Goal: Check status: Check status

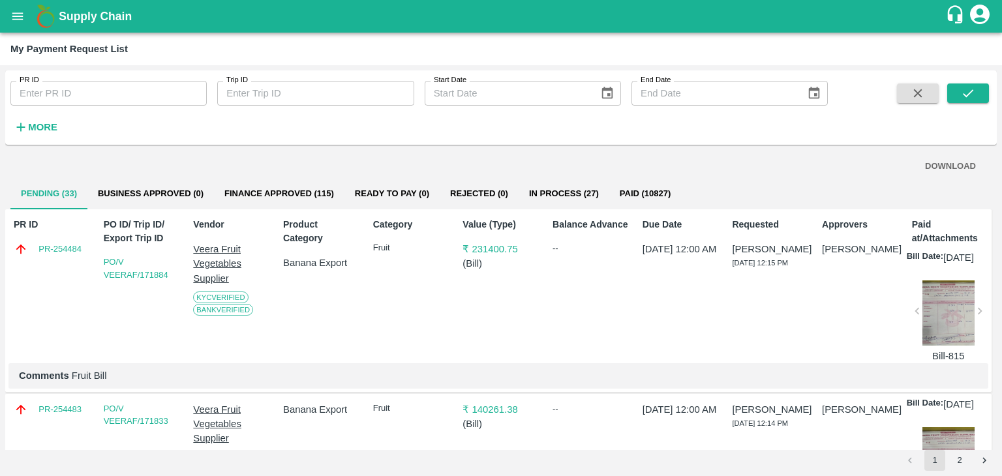
click at [640, 290] on div "Due Date 31 Aug 2025, 12:00 AM" at bounding box center [679, 288] width 82 height 151
click at [981, 97] on button "submit" at bounding box center [969, 94] width 42 height 20
click at [981, 100] on button "submit" at bounding box center [969, 94] width 42 height 20
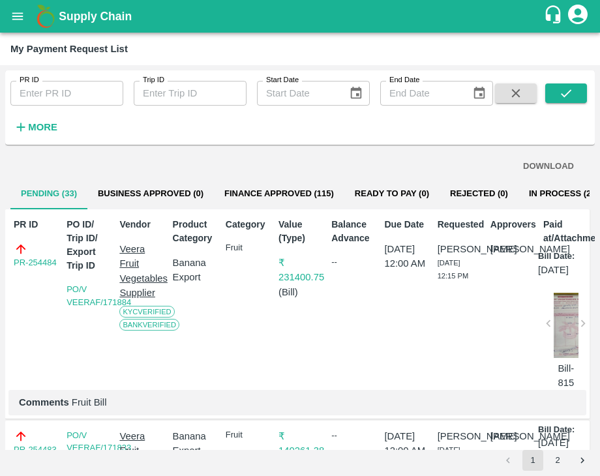
click at [600, 199] on div "PR ID PR ID Trip ID Trip ID Start Date Start Date End Date End Date More DOWNLO…" at bounding box center [300, 270] width 600 height 411
drag, startPoint x: 600, startPoint y: 199, endPoint x: 595, endPoint y: 190, distance: 10.2
click at [595, 190] on div "PR ID PR ID Trip ID Trip ID Start Date Start Date End Date End Date More DOWNLO…" at bounding box center [300, 270] width 600 height 411
drag, startPoint x: 595, startPoint y: 190, endPoint x: 592, endPoint y: 181, distance: 9.7
click at [592, 181] on div "PR ID PR ID Trip ID Trip ID Start Date Start Date End Date End Date More DOWNLO…" at bounding box center [300, 270] width 600 height 411
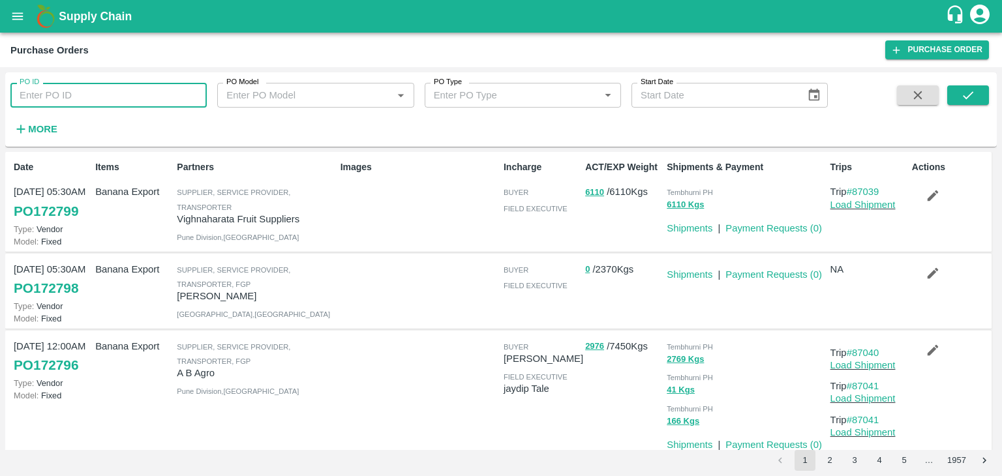
click at [131, 93] on input "PO ID" at bounding box center [108, 95] width 196 height 25
type input "172792"
click at [966, 86] on button "submit" at bounding box center [969, 95] width 42 height 20
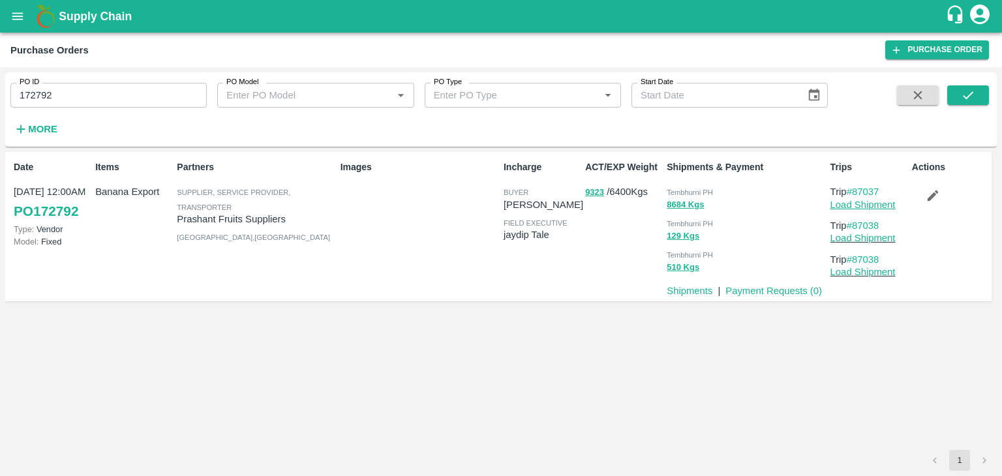
click at [871, 202] on link "Load Shipment" at bounding box center [863, 205] width 65 height 10
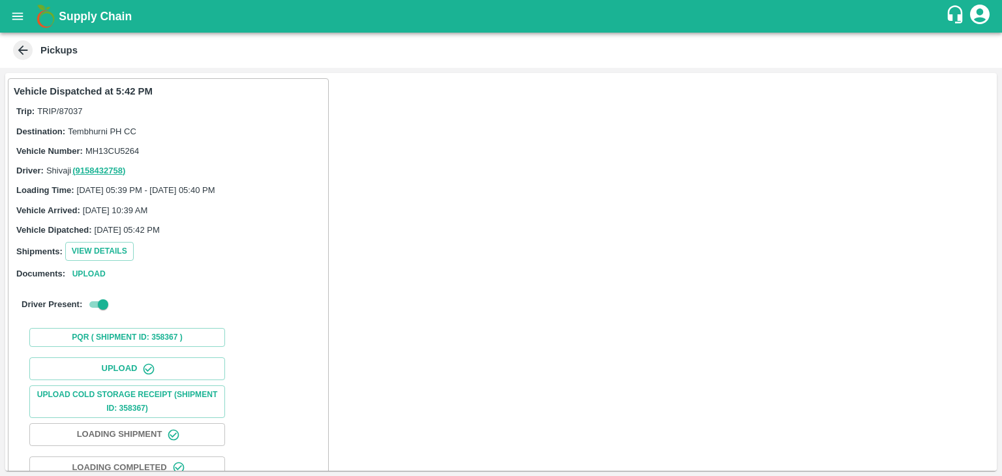
scroll to position [136, 0]
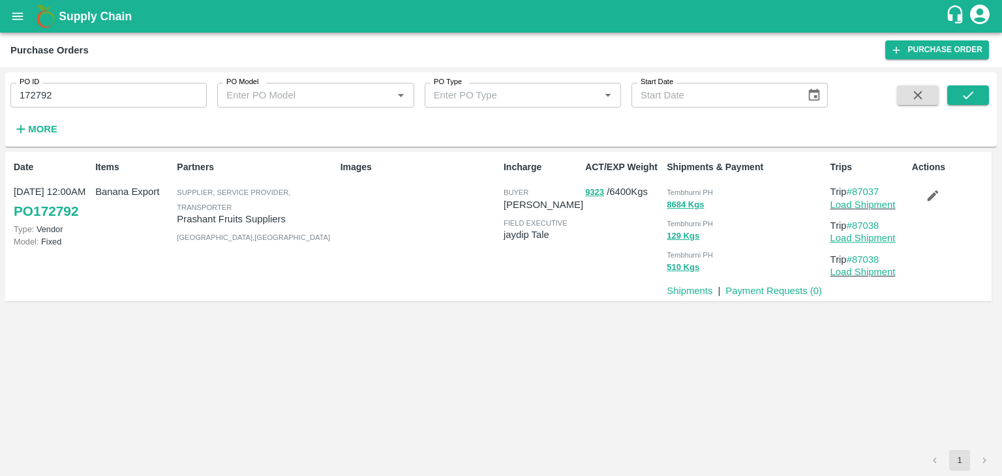
click at [893, 236] on link "Load Shipment" at bounding box center [863, 238] width 65 height 10
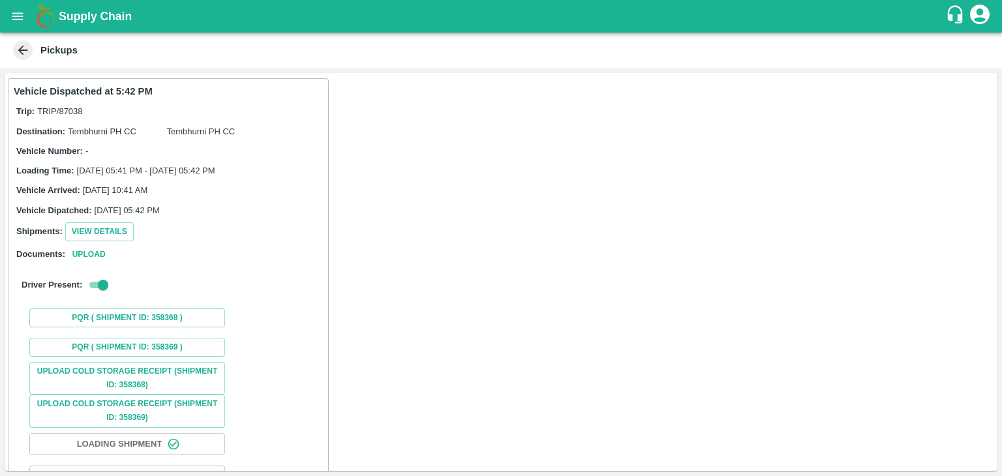
scroll to position [98, 0]
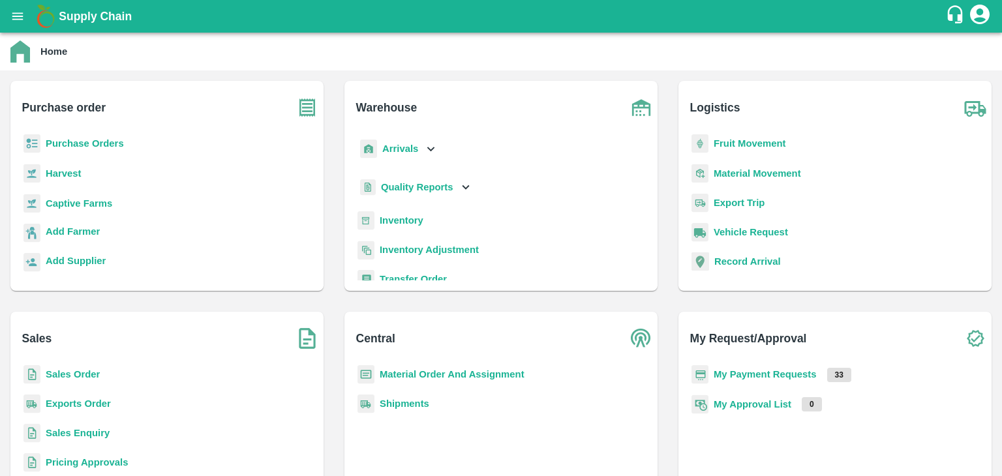
click at [67, 142] on b "Purchase Orders" at bounding box center [85, 143] width 78 height 10
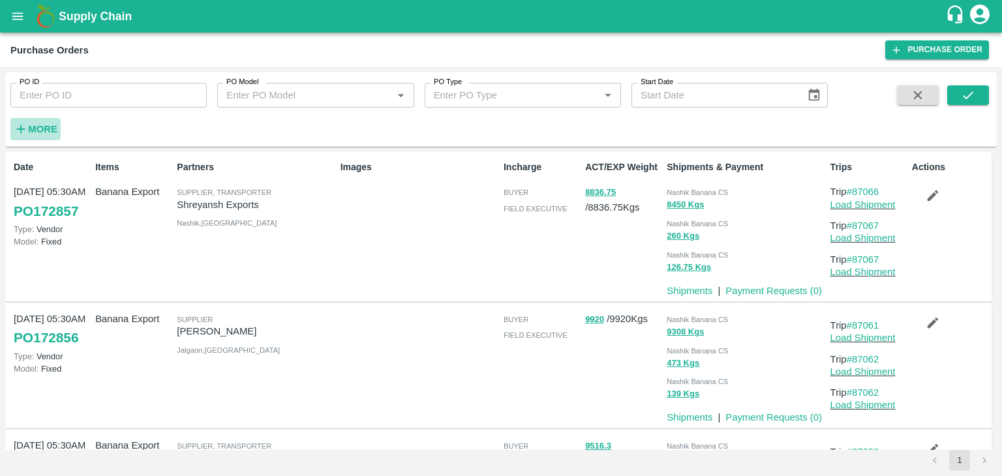
click at [45, 134] on h6 "More" at bounding box center [42, 129] width 29 height 17
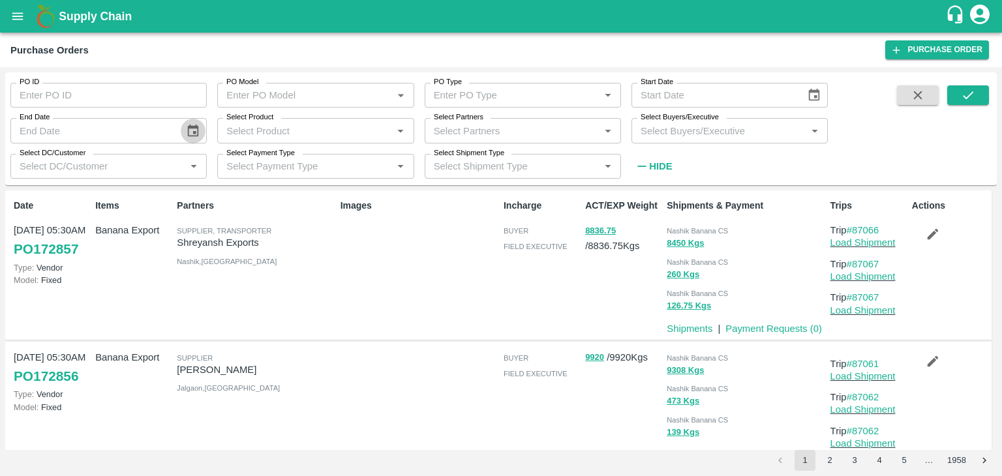
click at [181, 134] on button "Choose date" at bounding box center [193, 131] width 25 height 25
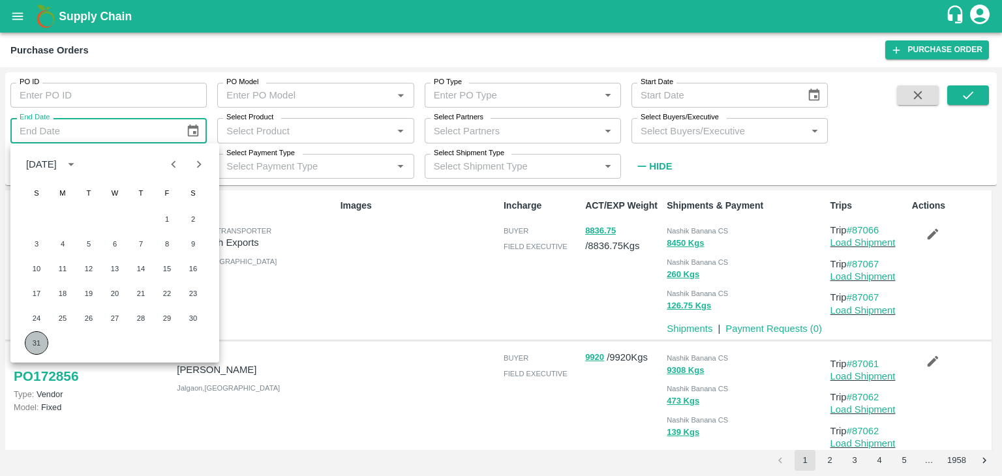
click at [37, 341] on button "31" at bounding box center [36, 343] width 23 height 23
type input "31/08/2025"
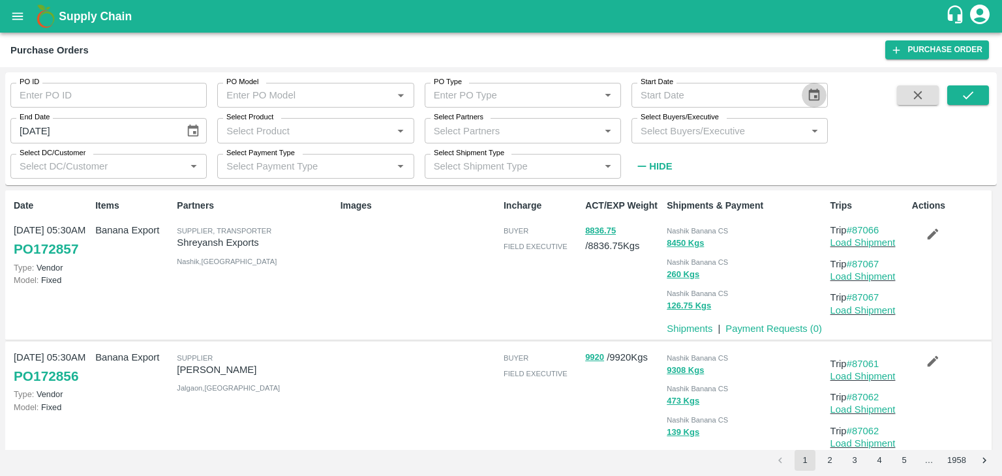
click at [811, 102] on icon "Choose date" at bounding box center [814, 95] width 14 height 14
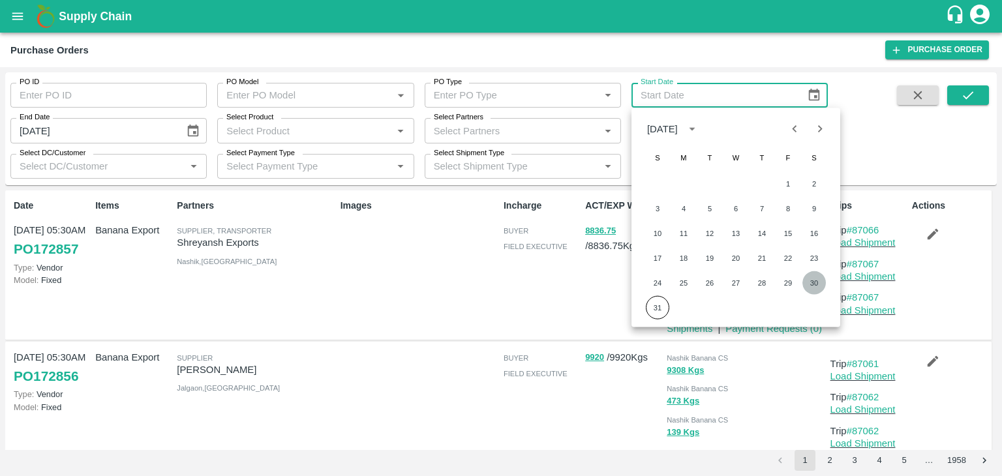
click at [813, 273] on button "30" at bounding box center [814, 282] width 23 height 23
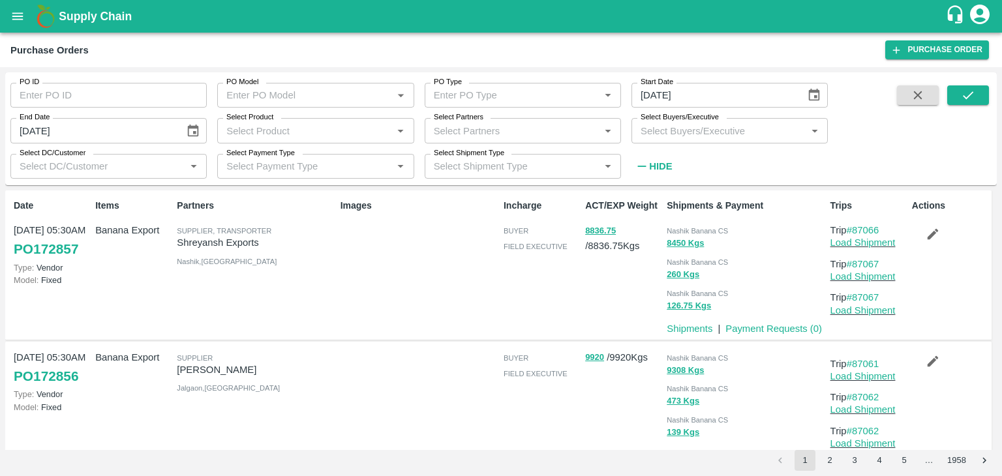
type input "30/08/2025"
click at [976, 85] on button "submit" at bounding box center [969, 95] width 42 height 20
click at [871, 226] on link "#87066" at bounding box center [863, 230] width 33 height 10
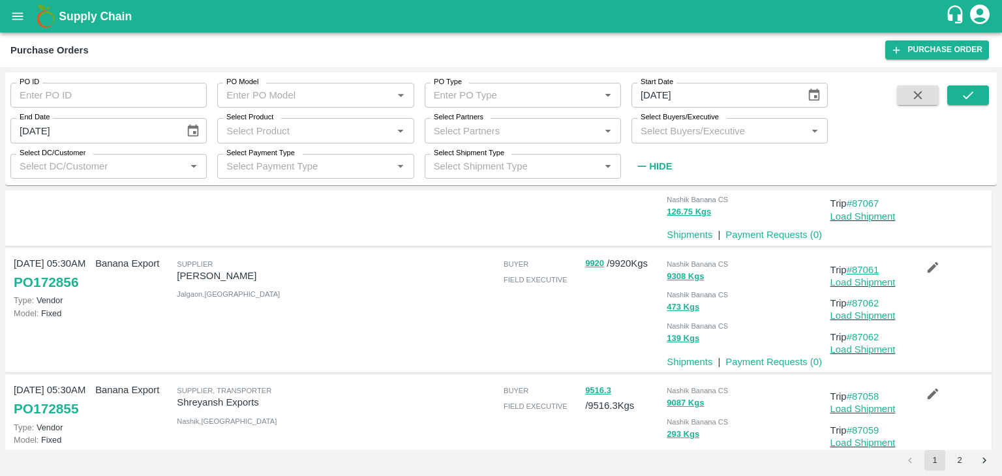
click at [863, 265] on link "#87061" at bounding box center [863, 270] width 33 height 10
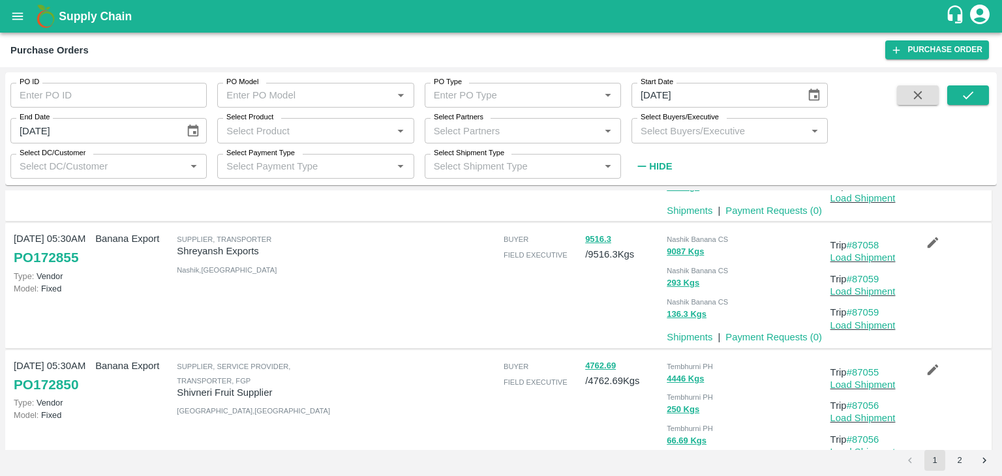
scroll to position [262, 0]
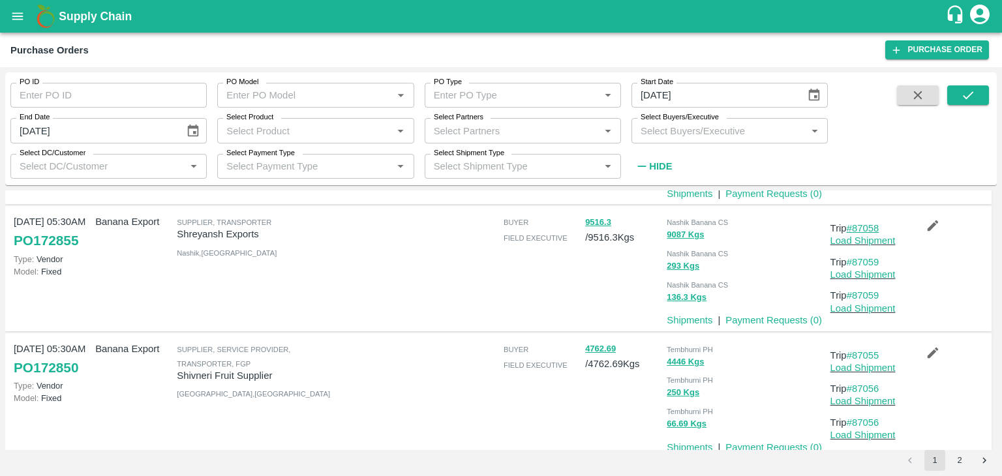
click at [869, 226] on link "#87058" at bounding box center [863, 228] width 33 height 10
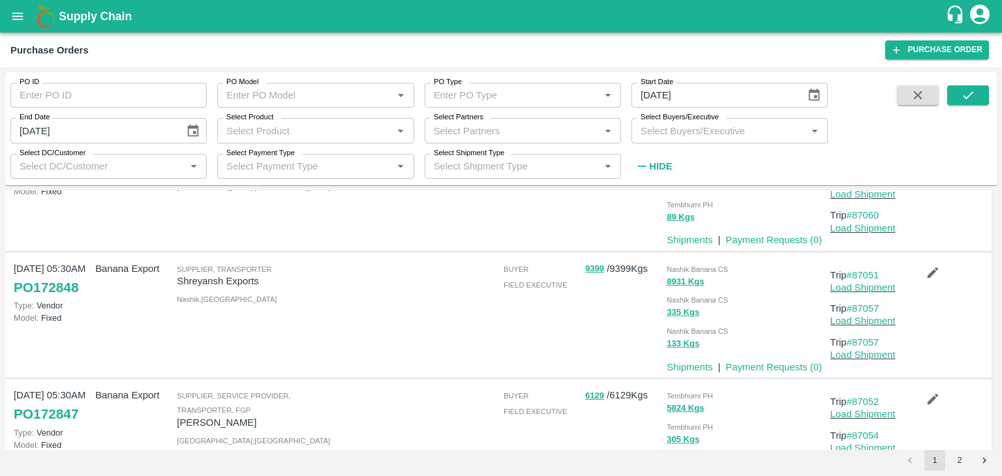
scroll to position [597, 0]
click at [867, 270] on link "#87051" at bounding box center [863, 275] width 33 height 10
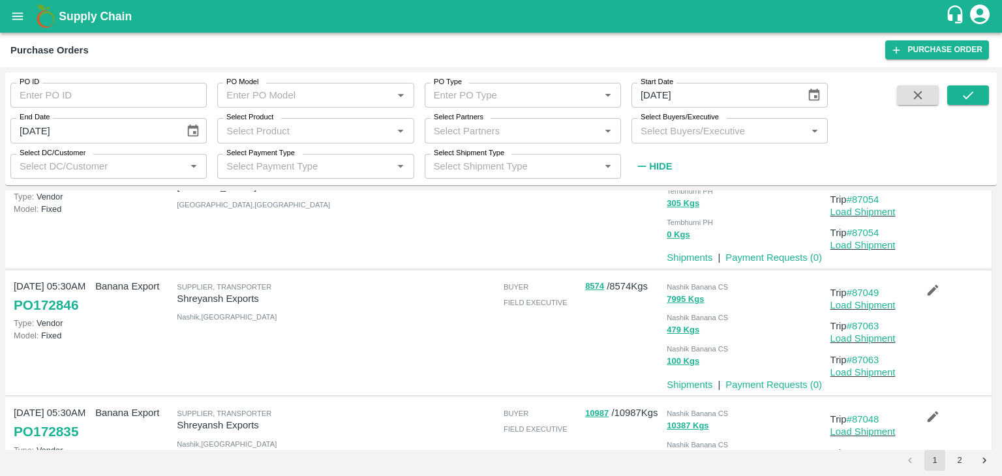
scroll to position [838, 0]
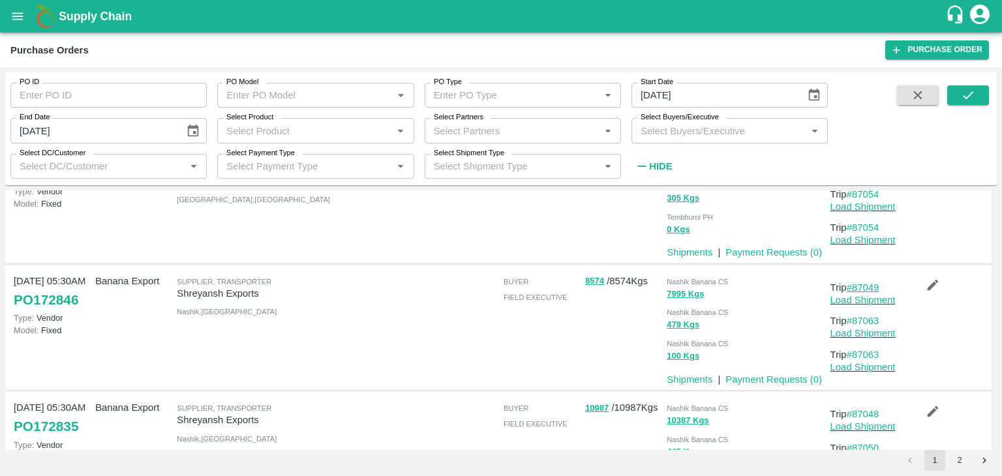
click at [870, 286] on link "#87049" at bounding box center [863, 288] width 33 height 10
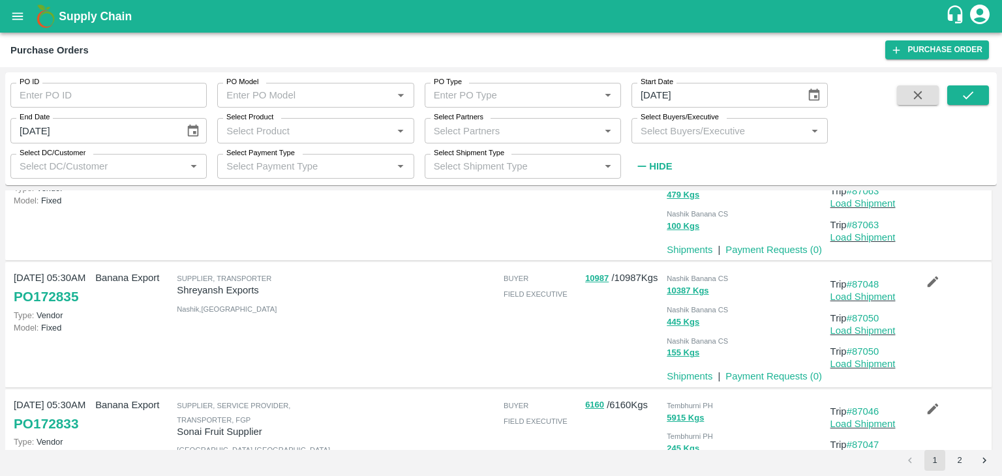
scroll to position [972, 0]
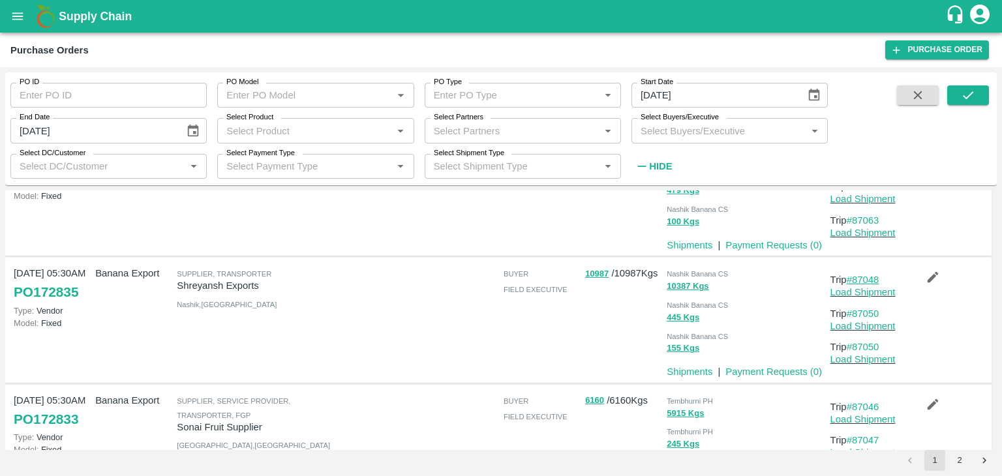
click at [874, 277] on link "#87048" at bounding box center [863, 280] width 33 height 10
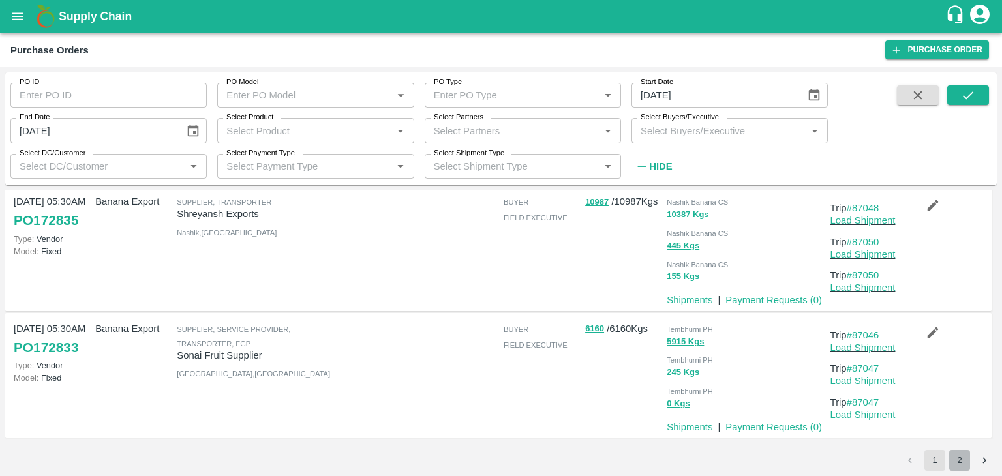
click at [966, 463] on button "2" at bounding box center [960, 460] width 21 height 21
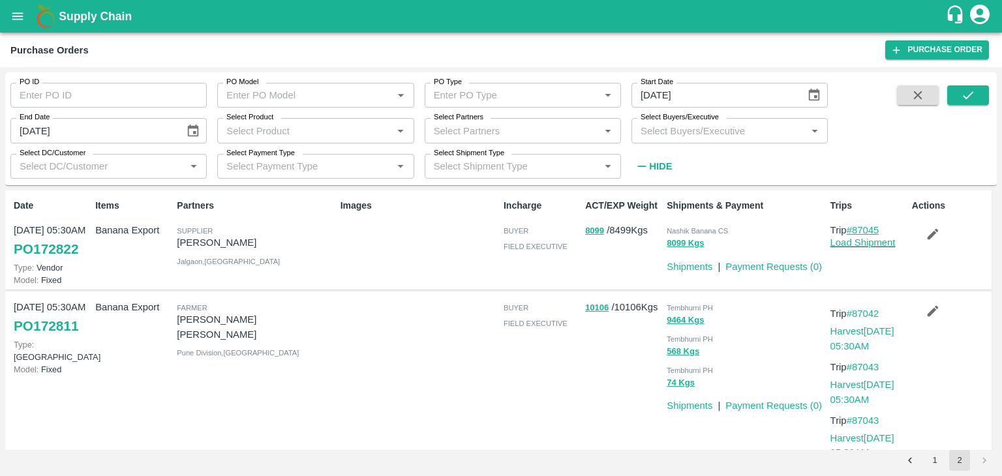
click at [869, 228] on link "#87045" at bounding box center [863, 230] width 33 height 10
click at [936, 463] on button "1" at bounding box center [935, 460] width 21 height 21
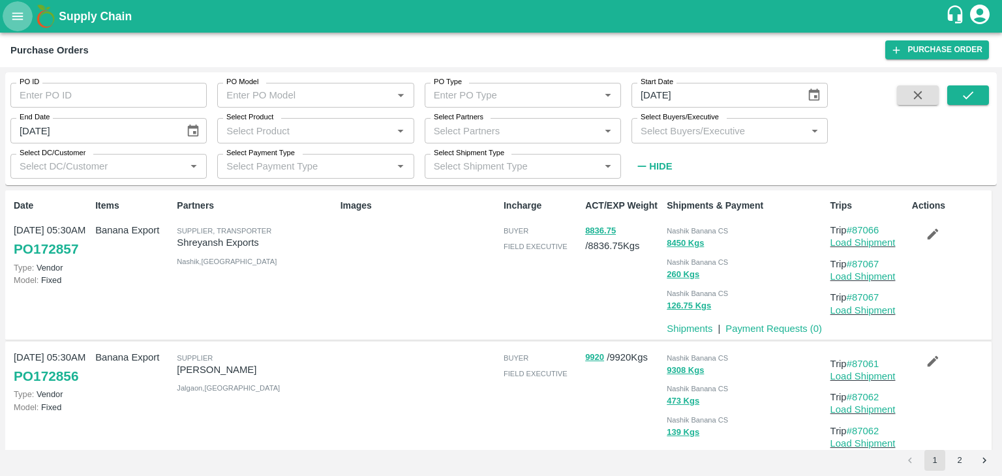
click at [14, 10] on icon "open drawer" at bounding box center [17, 16] width 14 height 14
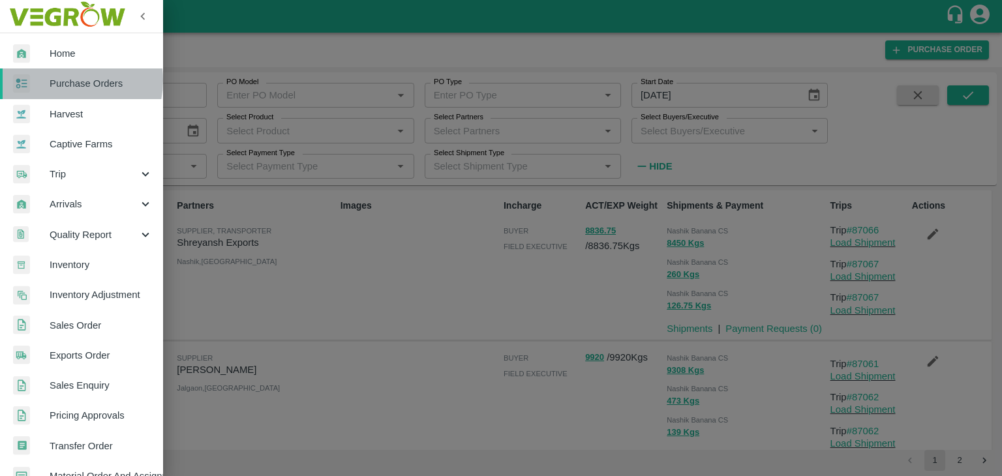
click at [64, 80] on span "Purchase Orders" at bounding box center [101, 83] width 103 height 14
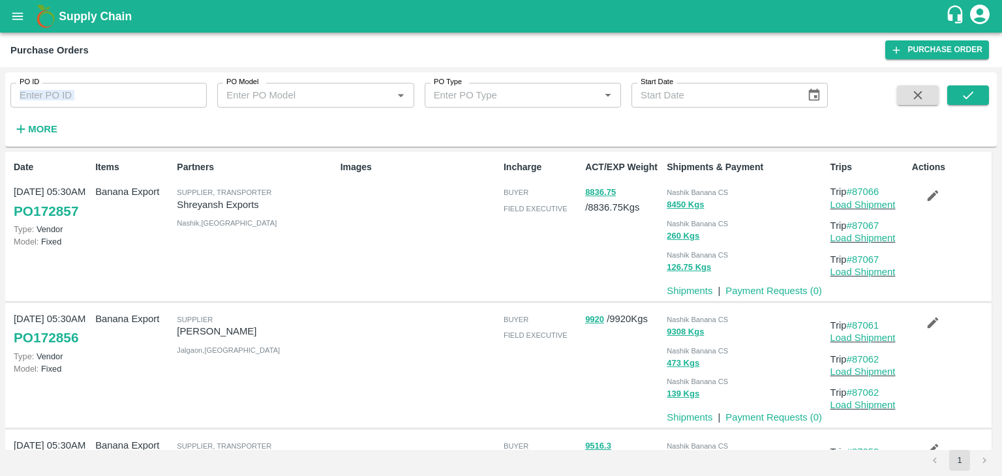
drag, startPoint x: 149, startPoint y: 109, endPoint x: 141, endPoint y: 102, distance: 10.2
click at [141, 102] on div "PO ID PO ID PO Model PO Model   * PO Type PO Type   * Start Date Start Date More" at bounding box center [414, 106] width 828 height 68
click at [141, 102] on input "PO ID" at bounding box center [108, 95] width 196 height 25
paste input "172598"
type input "172598"
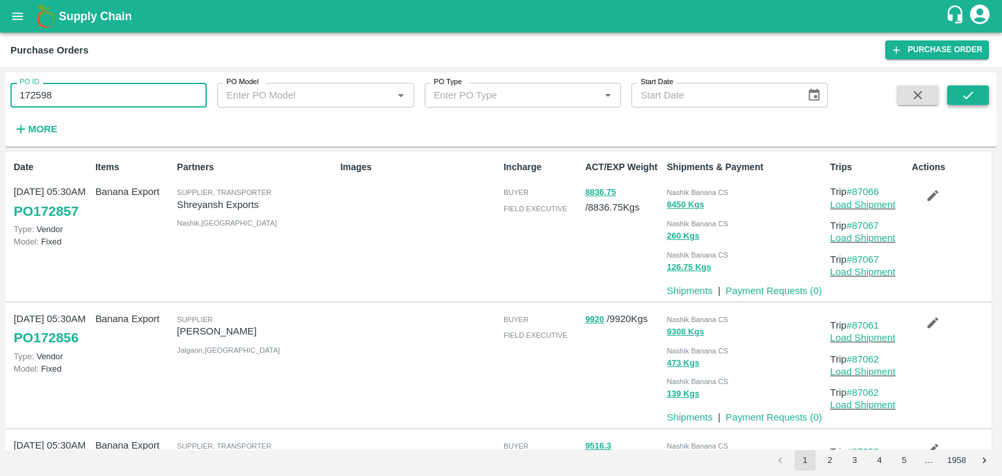
click at [975, 97] on icon "submit" at bounding box center [968, 95] width 14 height 14
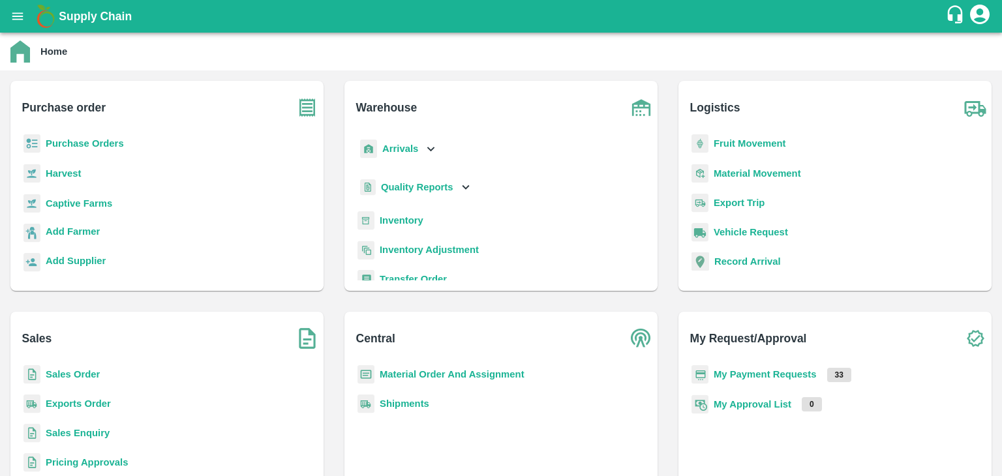
click at [761, 377] on b "My Payment Requests" at bounding box center [765, 374] width 103 height 10
